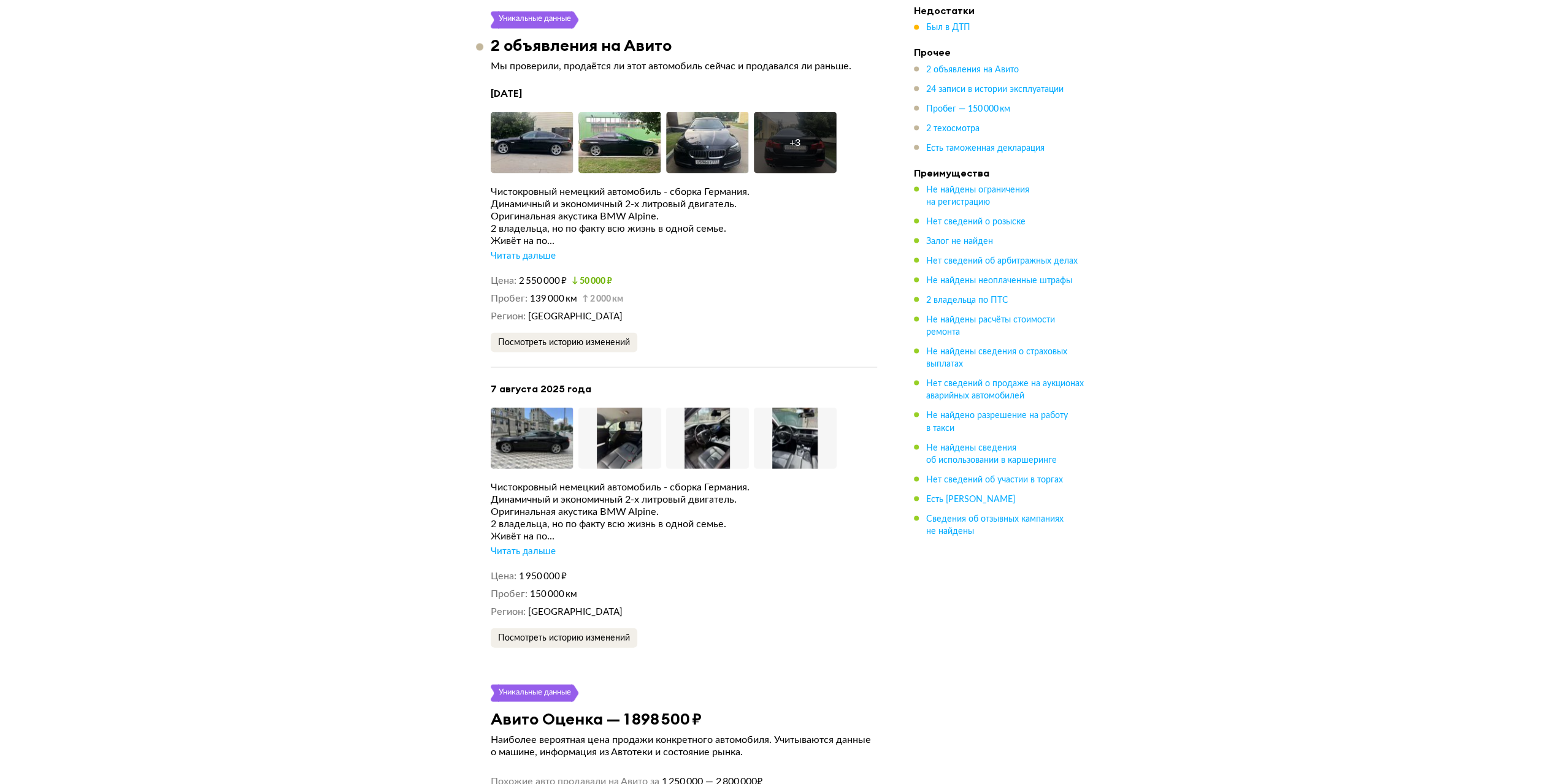
scroll to position [2147, 0]
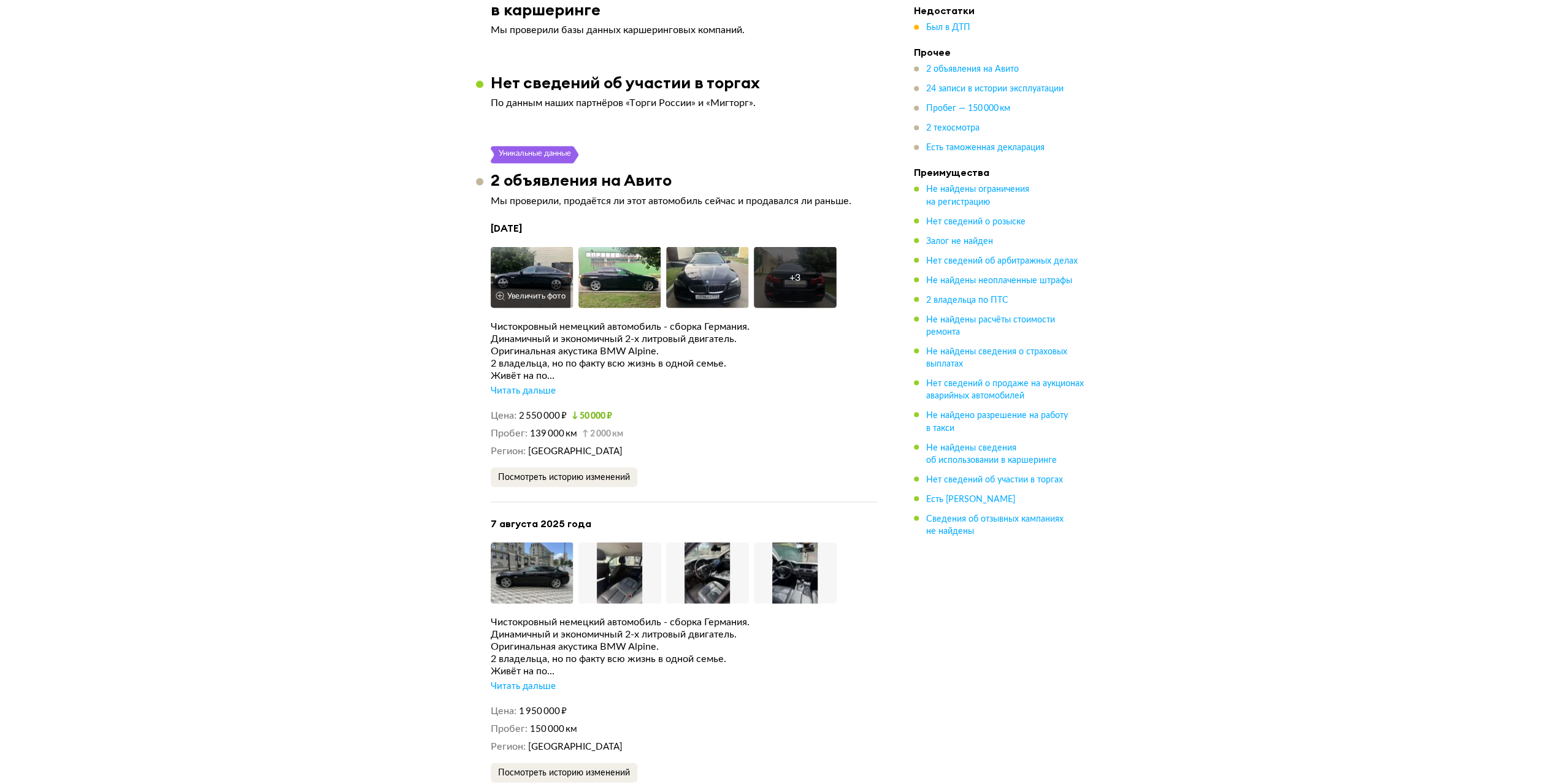
click at [532, 247] on img at bounding box center [532, 277] width 82 height 61
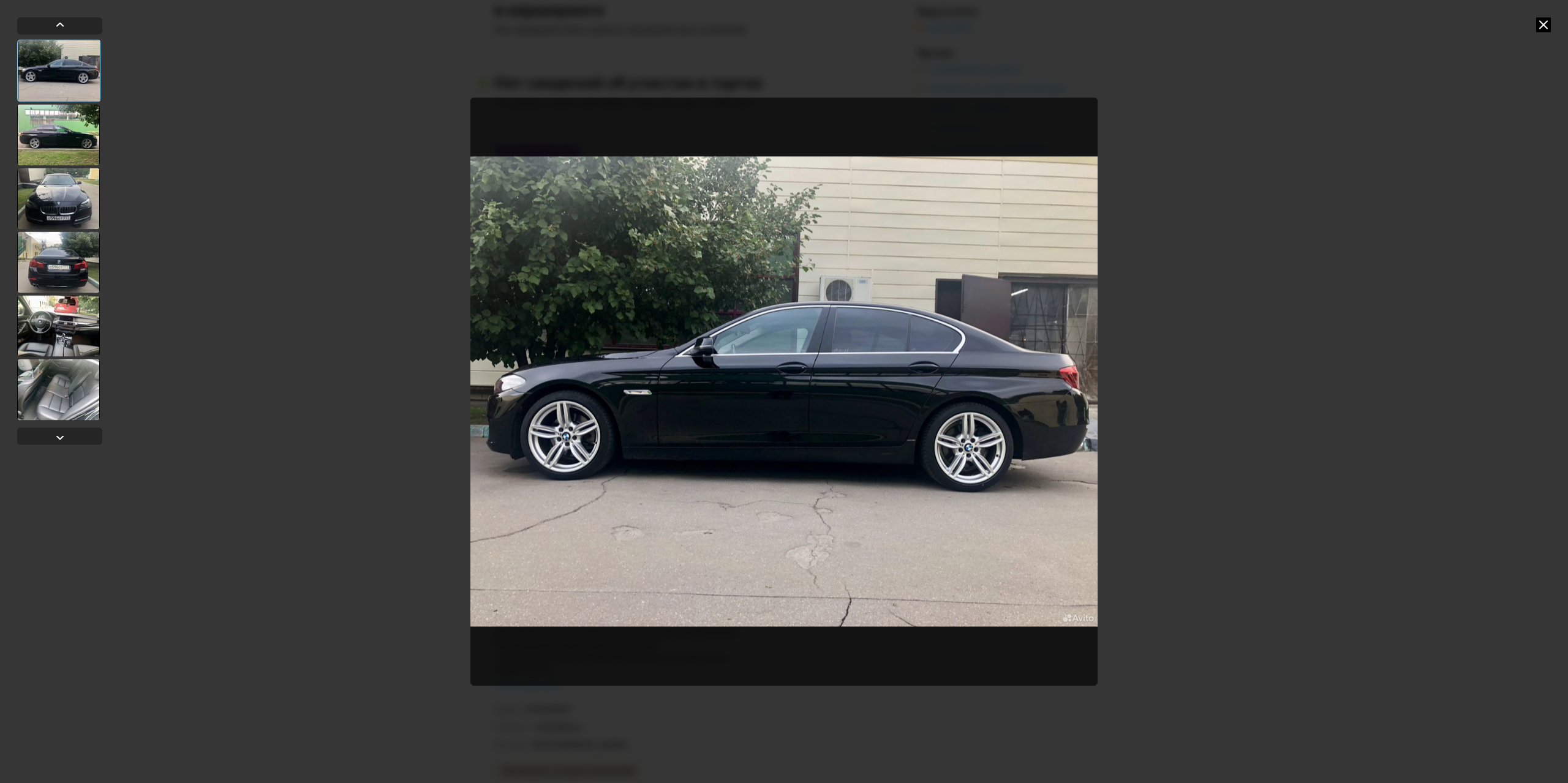
click at [69, 140] on div at bounding box center [59, 134] width 82 height 61
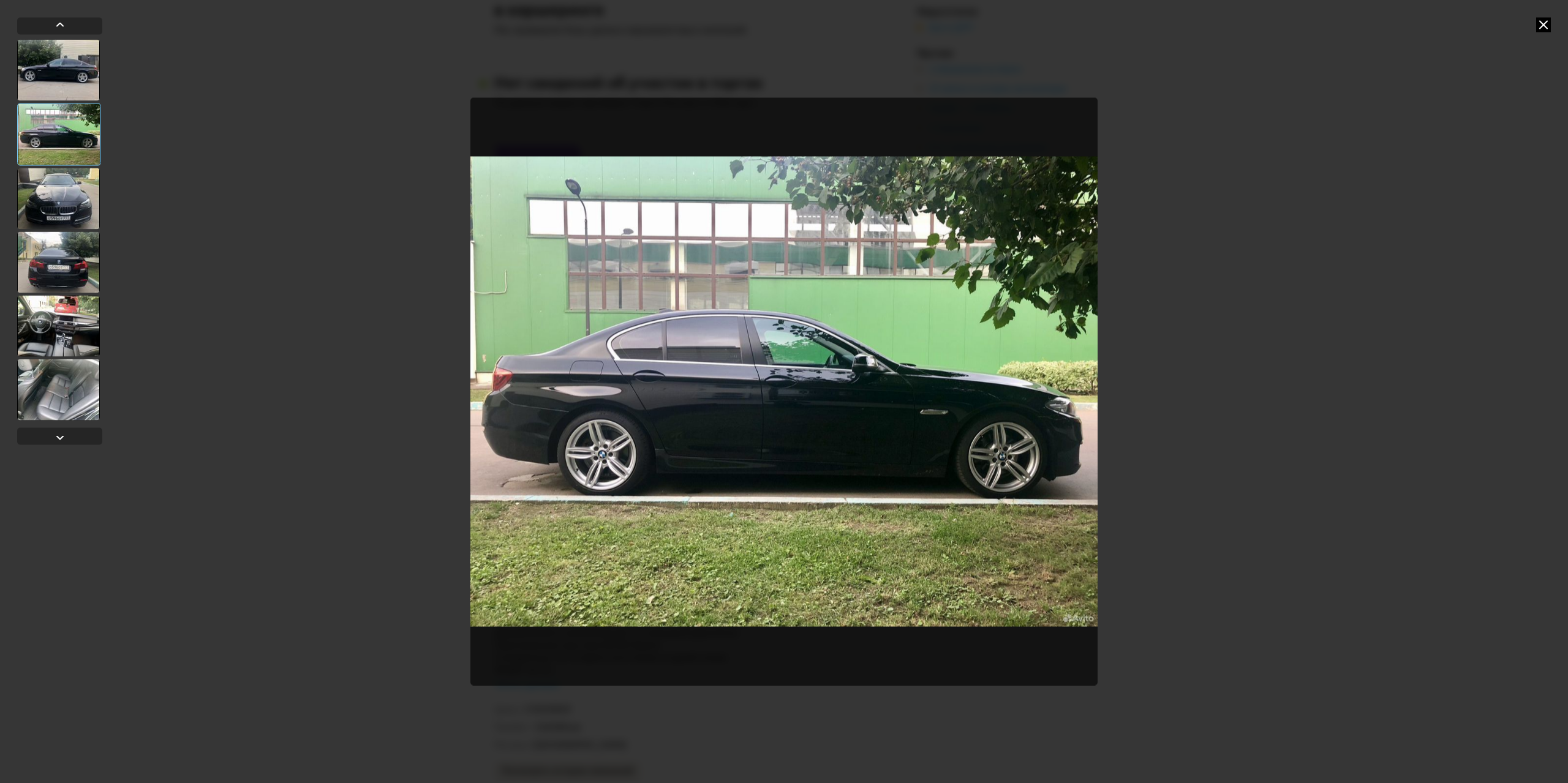
click at [70, 173] on div at bounding box center [59, 198] width 82 height 61
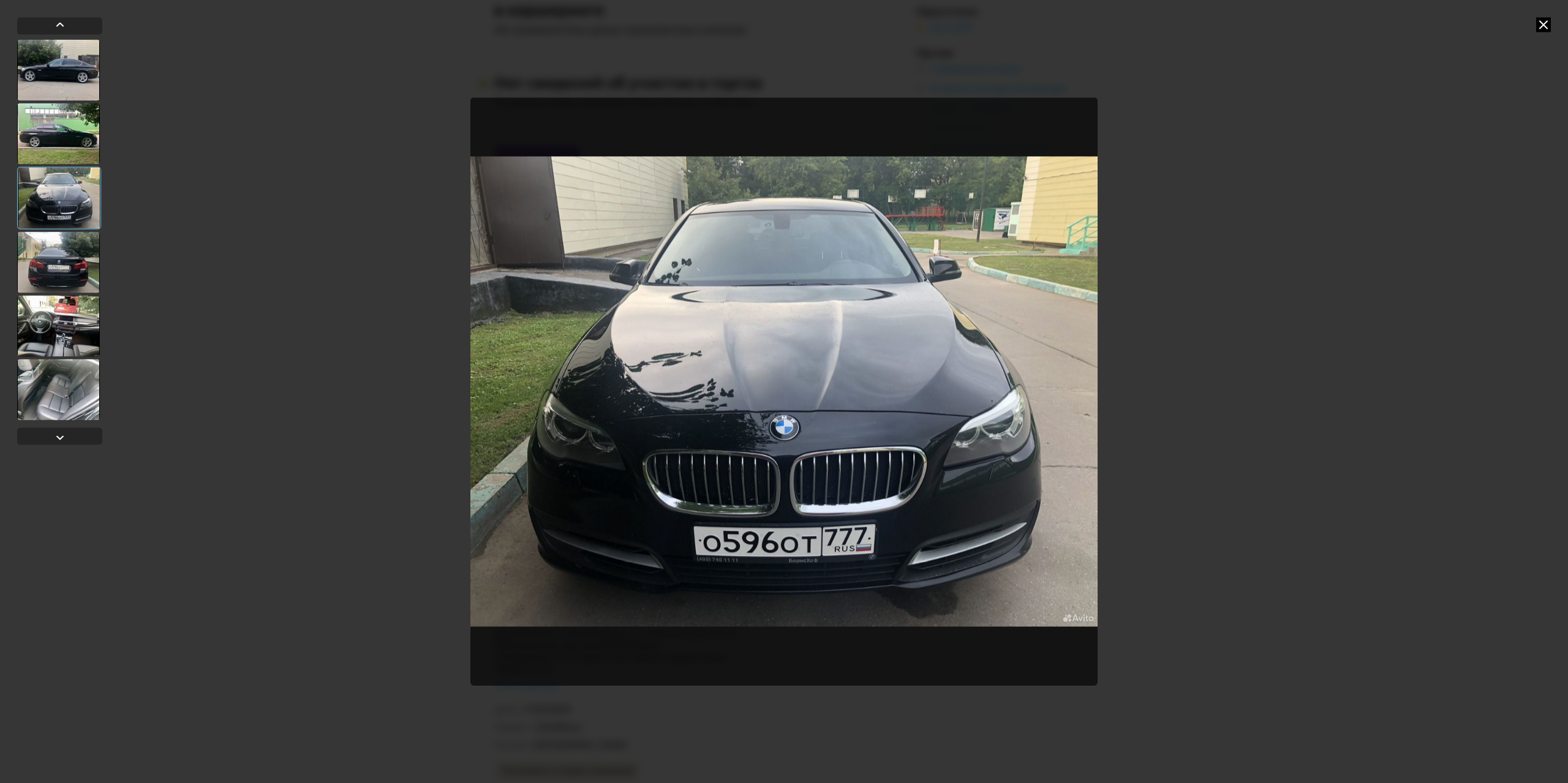
click at [77, 241] on div at bounding box center [59, 262] width 82 height 61
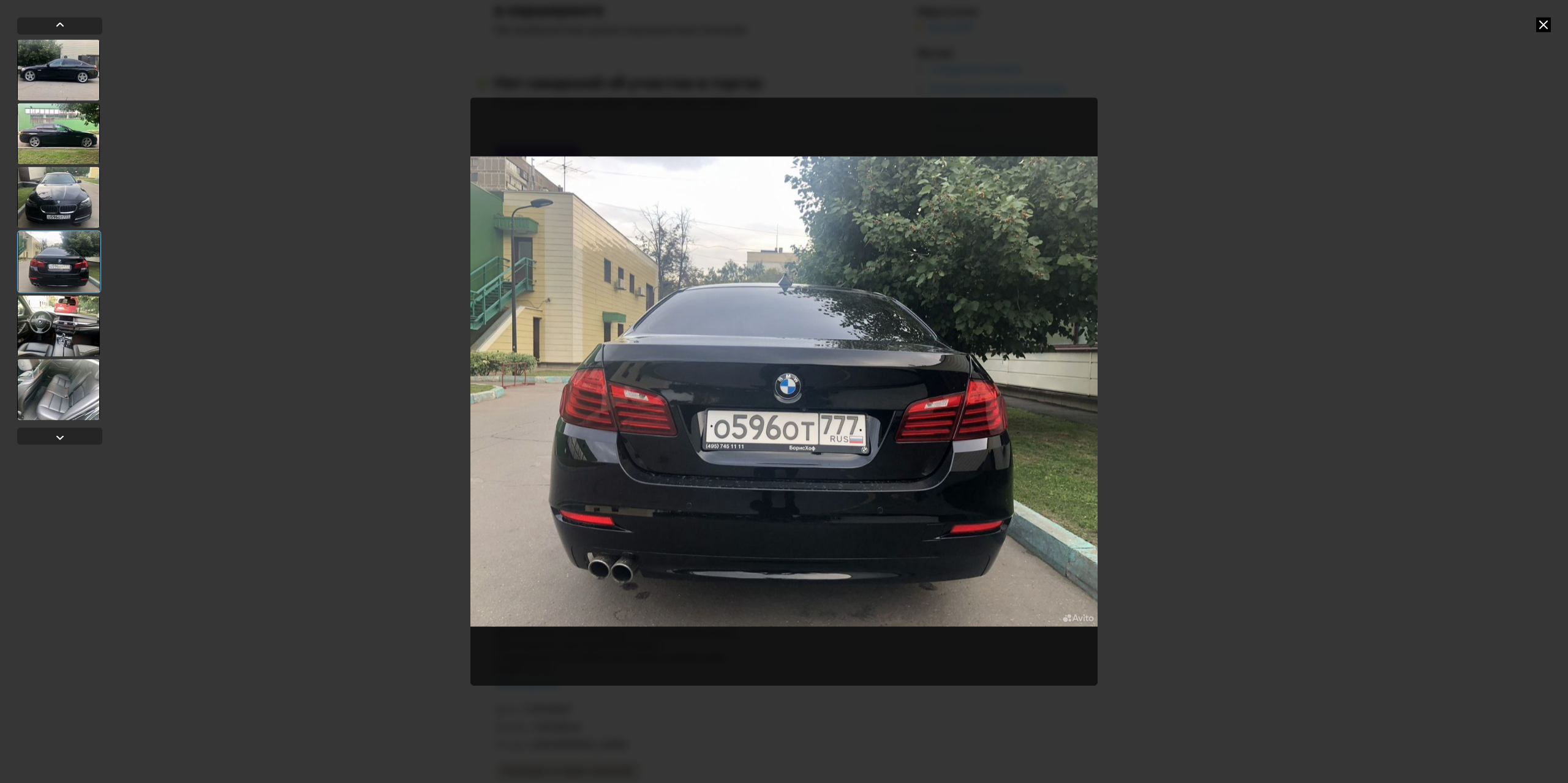
click at [74, 306] on div at bounding box center [59, 326] width 82 height 61
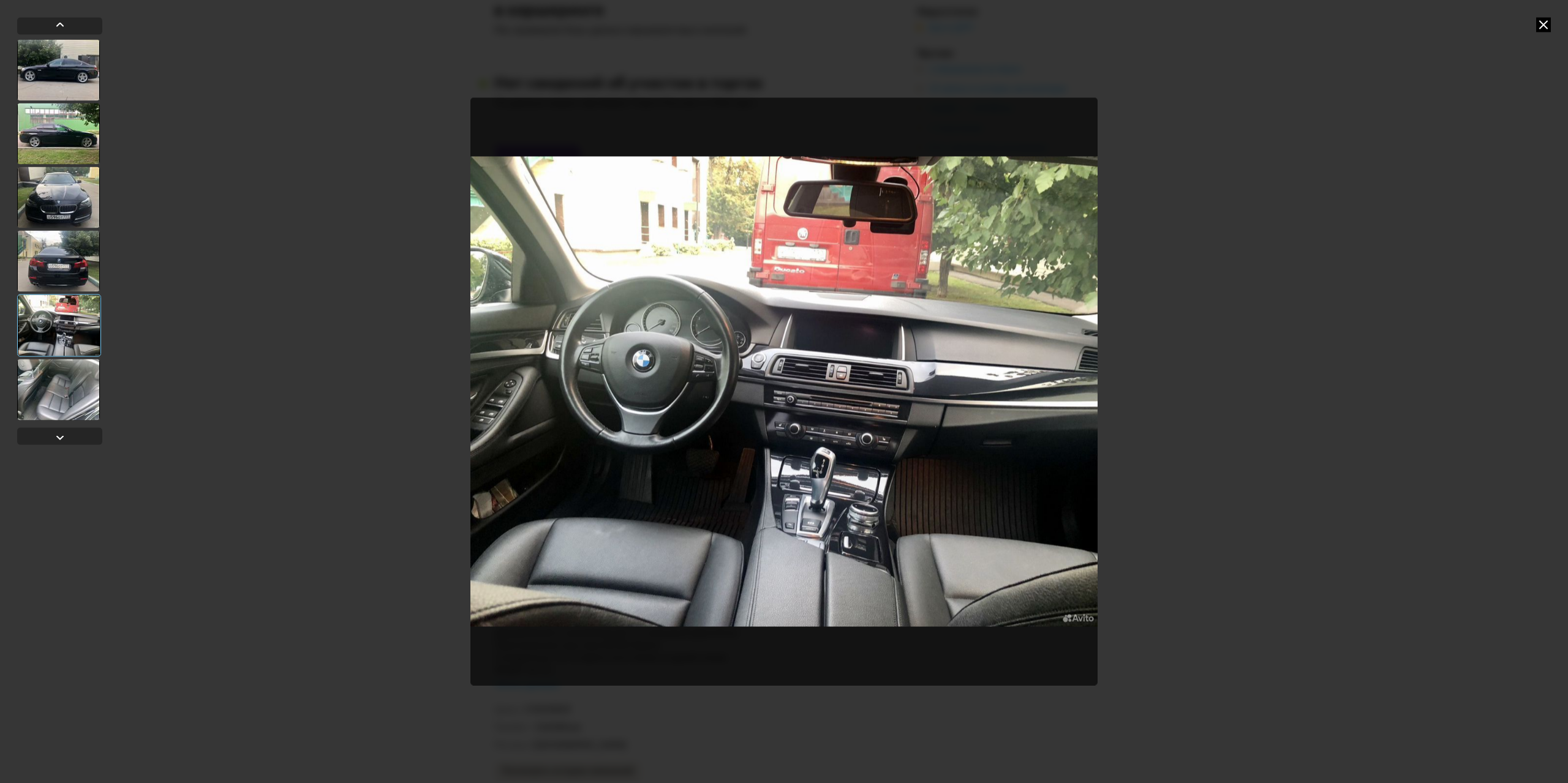
click at [64, 410] on div at bounding box center [59, 389] width 82 height 61
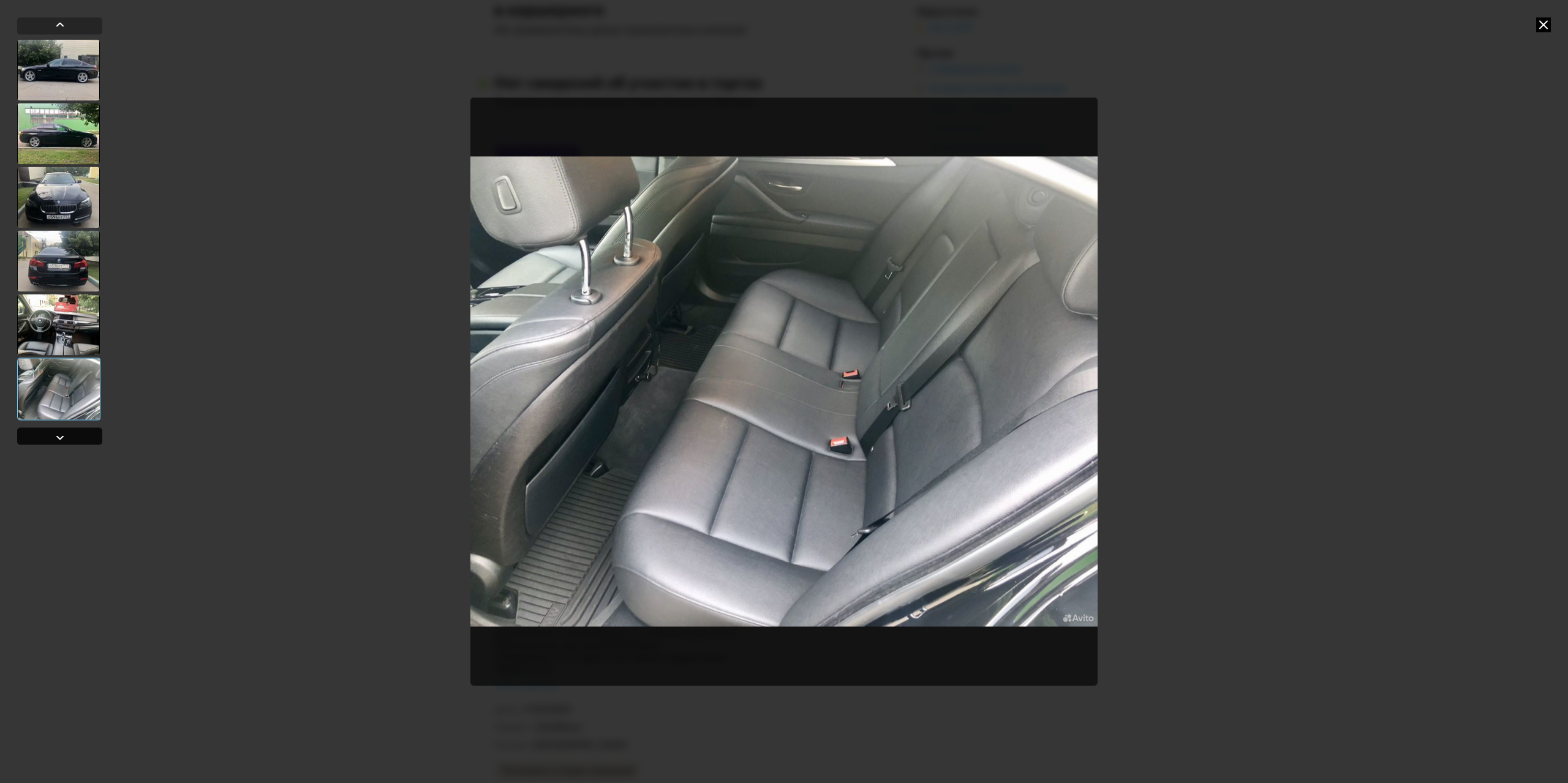
click at [62, 431] on div at bounding box center [60, 437] width 14 height 14
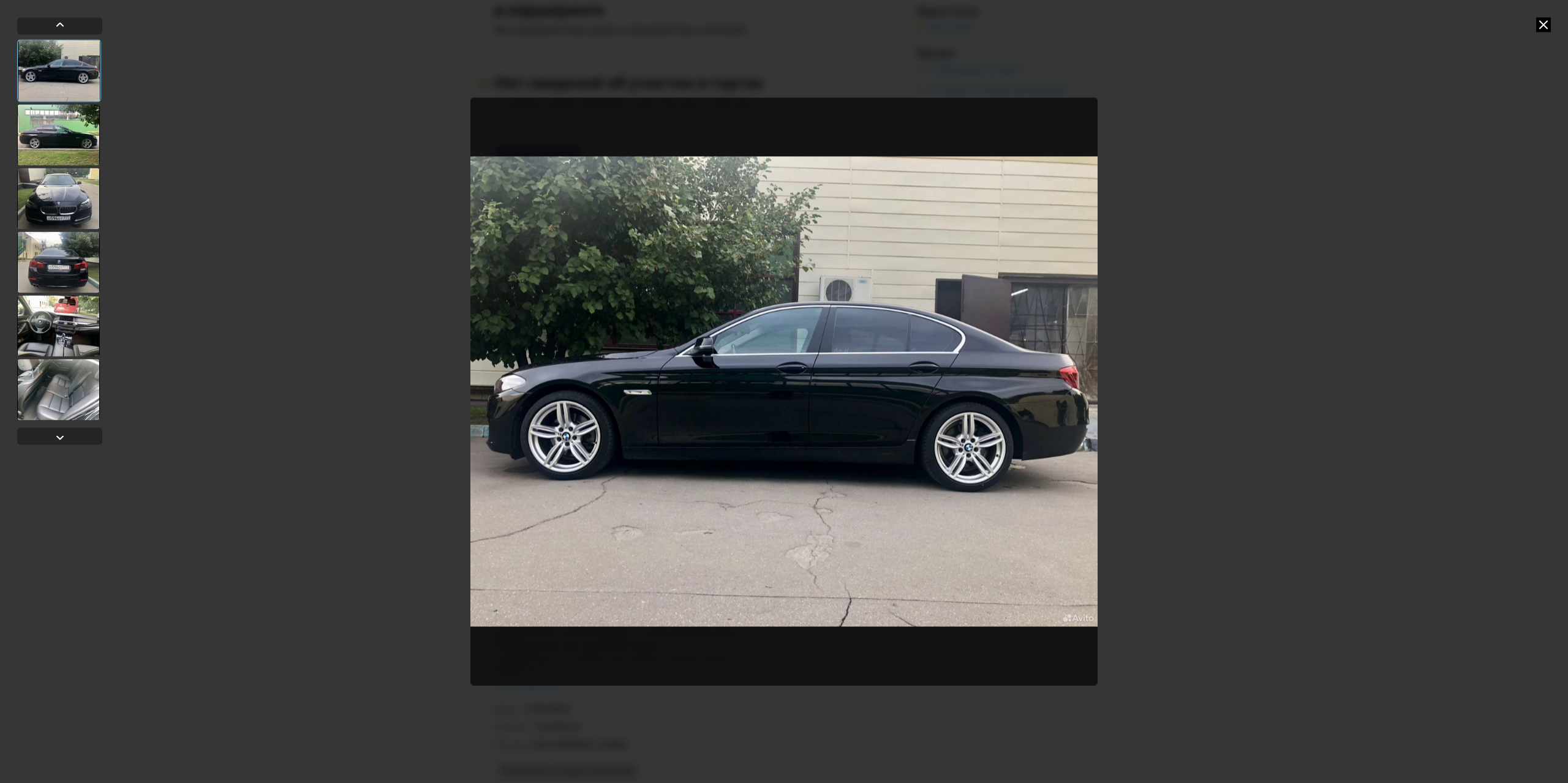
click at [204, 318] on div at bounding box center [784, 392] width 1568 height 783
click at [1536, 30] on icon at bounding box center [1543, 25] width 14 height 14
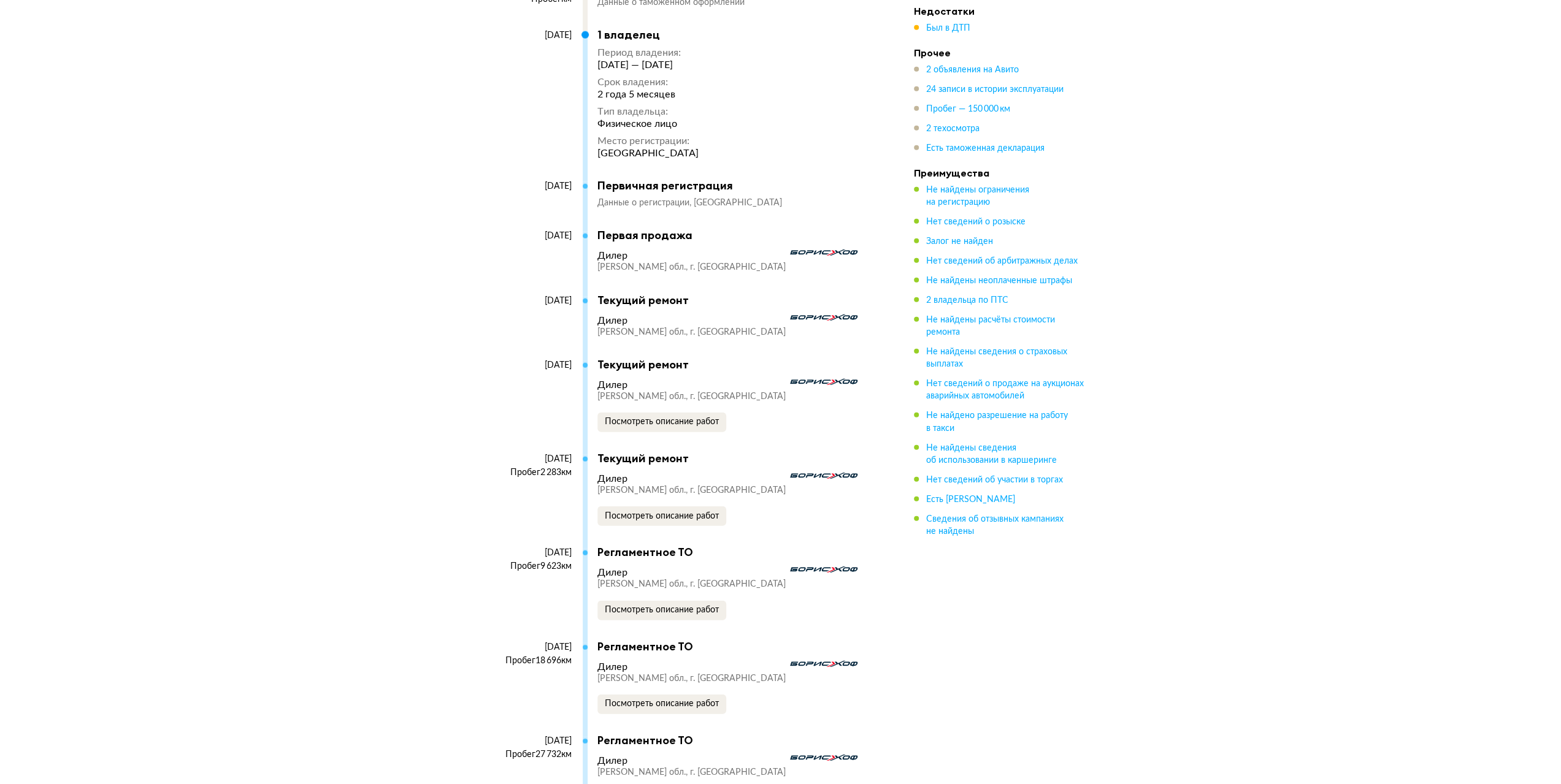
scroll to position [3373, 0]
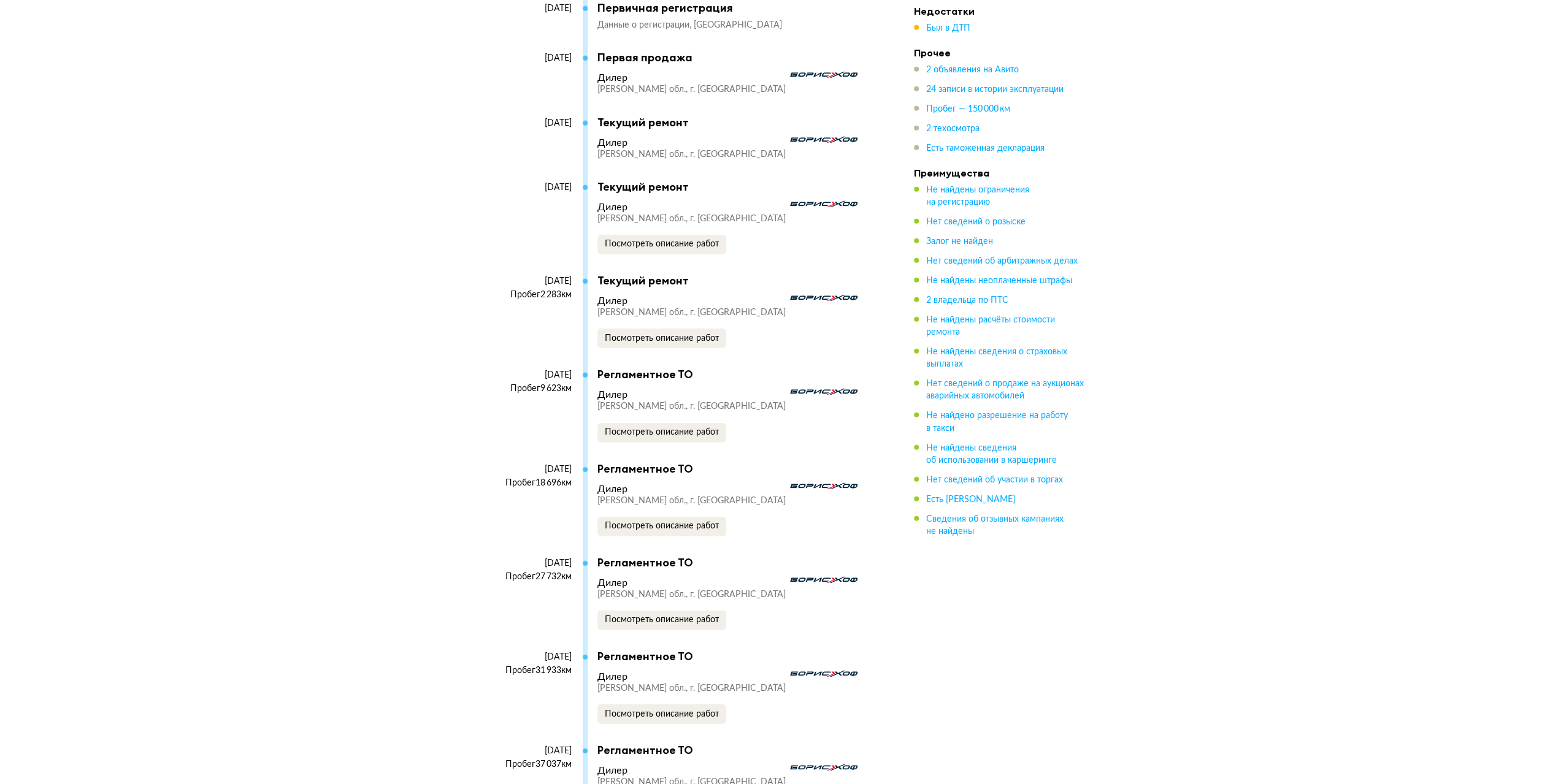
click at [792, 274] on div "Текущий ремонт Дилер [PERSON_NAME][GEOGRAPHIC_DATA], г. Балашиха Посмотреть опи…" at bounding box center [731, 311] width 268 height 74
